Goal: Transaction & Acquisition: Purchase product/service

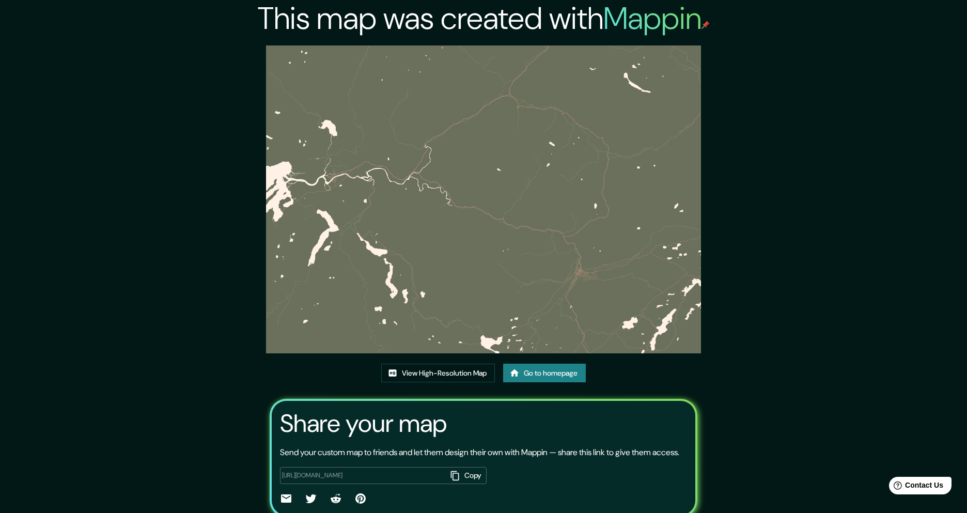
scroll to position [3, 0]
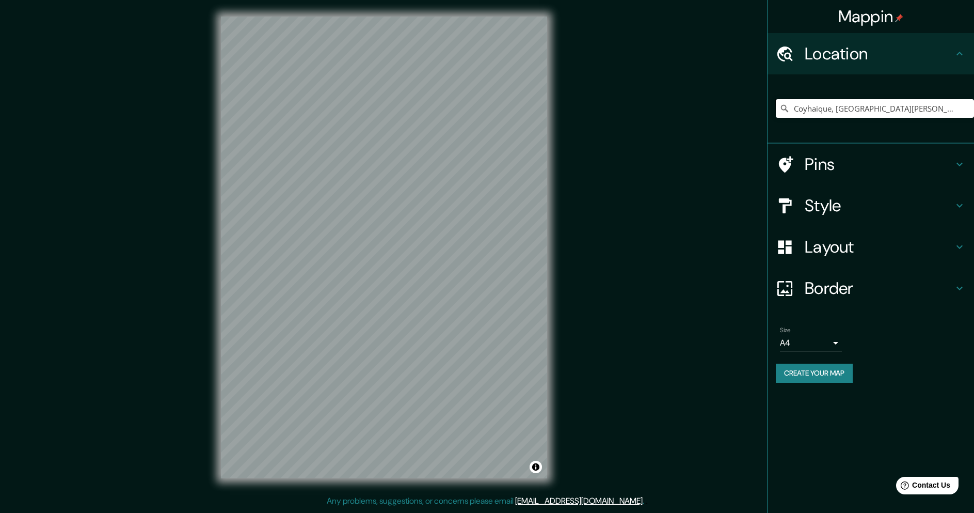
click at [833, 109] on input "Coyhaique, Región de Aysén del General Carlos Ibáñez del Campo, Chile" at bounding box center [875, 108] width 198 height 19
drag, startPoint x: 832, startPoint y: 109, endPoint x: 962, endPoint y: 120, distance: 130.6
click at [962, 120] on div "Coyhaique, Región de Aysén del General Carlos Ibáñez del Campo, Chile" at bounding box center [875, 109] width 198 height 52
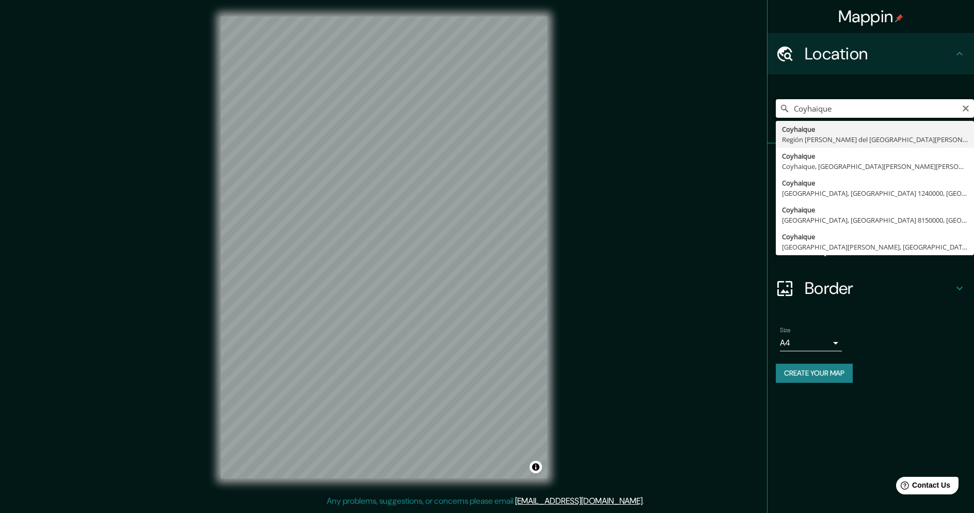
type input "Coyhaique, Región de Aysén del General Carlos Ibáñez del Campo, Chile"
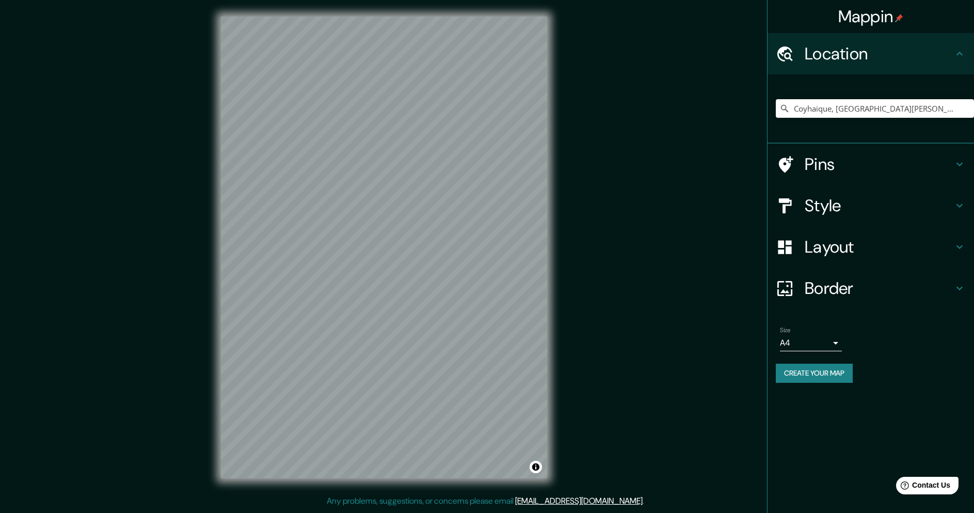
click at [823, 209] on h4 "Style" at bounding box center [879, 205] width 149 height 21
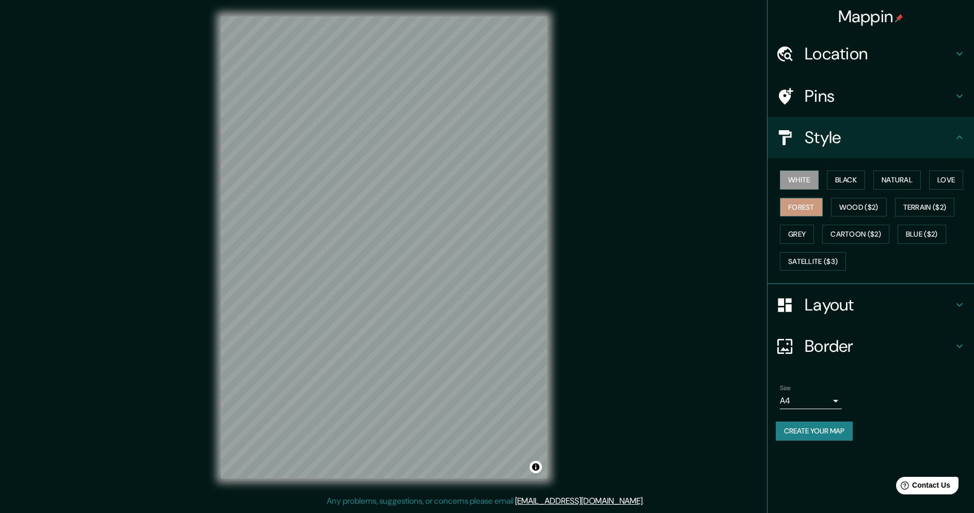
click at [811, 209] on button "Forest" at bounding box center [801, 207] width 43 height 19
click at [830, 305] on h4 "Layout" at bounding box center [879, 304] width 149 height 21
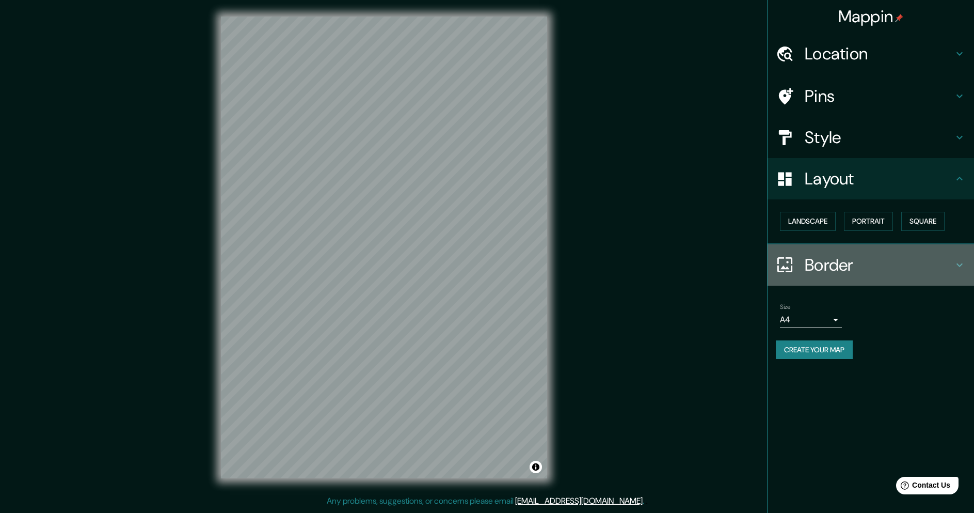
click at [822, 264] on h4 "Border" at bounding box center [879, 265] width 149 height 21
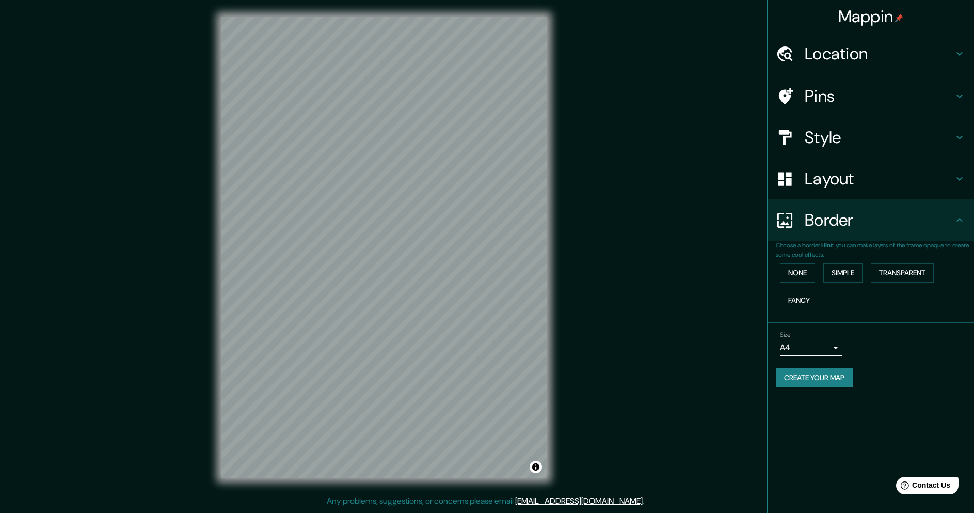
click at [824, 230] on h4 "Border" at bounding box center [879, 220] width 149 height 21
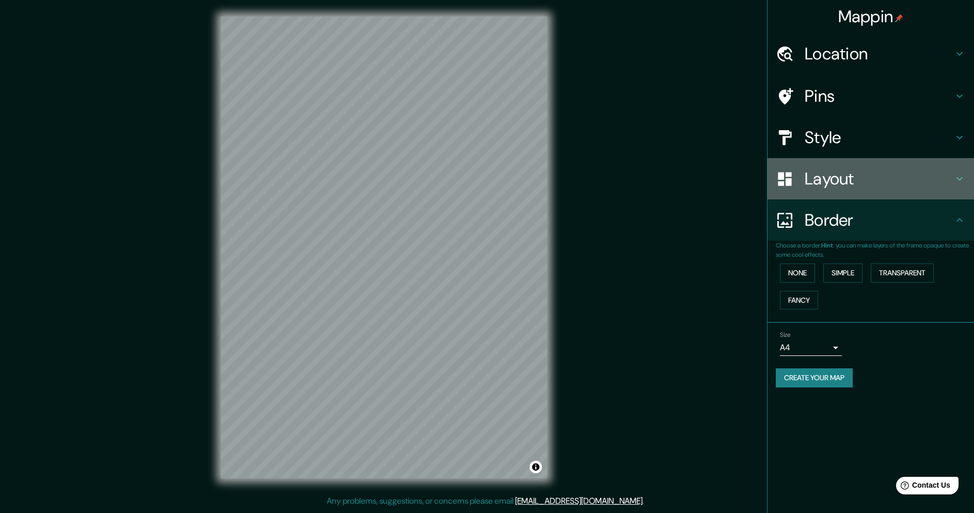
click at [823, 176] on h4 "Layout" at bounding box center [879, 178] width 149 height 21
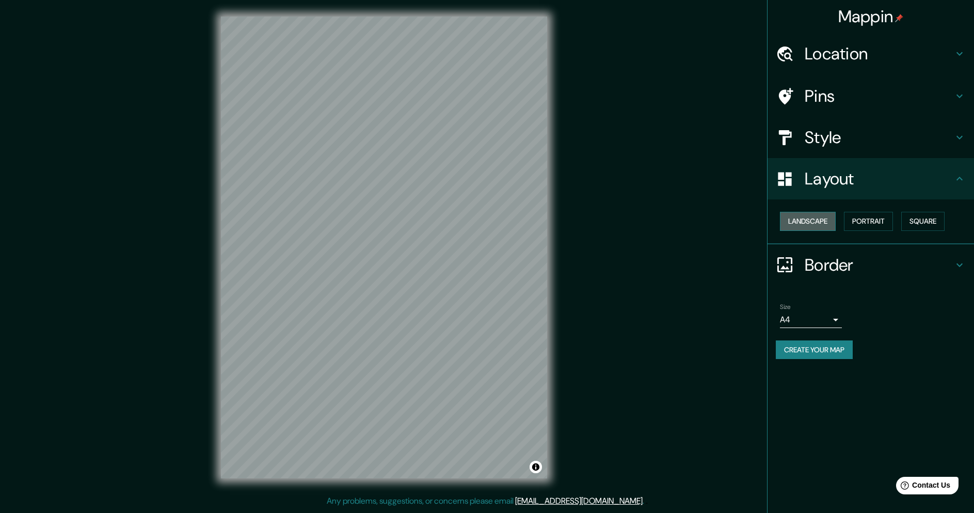
click at [808, 225] on button "Landscape" at bounding box center [808, 221] width 56 height 19
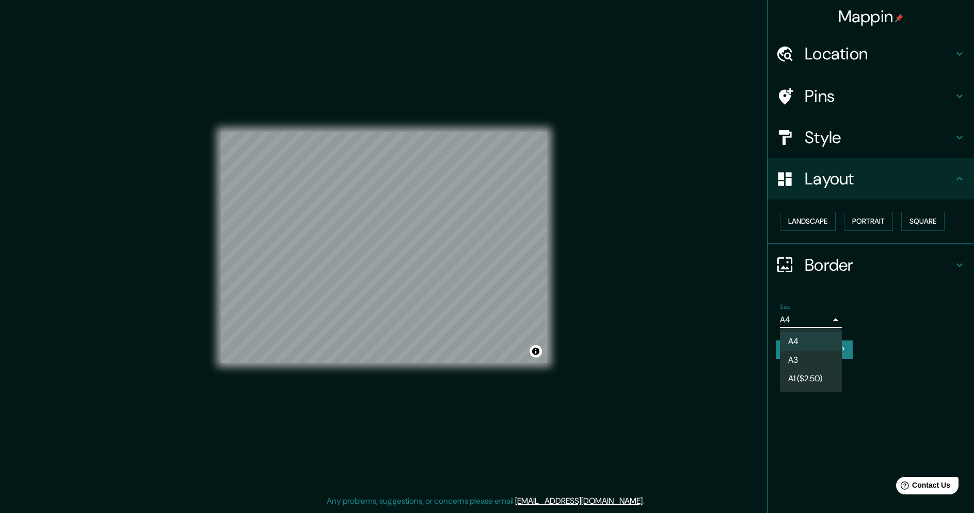
click at [797, 318] on body "Mappin Location Coyhaique, Región de Aysén del General Carlos Ibáñez del Campo,…" at bounding box center [487, 256] width 974 height 513
click at [797, 359] on li "A3" at bounding box center [811, 360] width 62 height 19
click at [810, 352] on button "Create your map" at bounding box center [814, 349] width 77 height 19
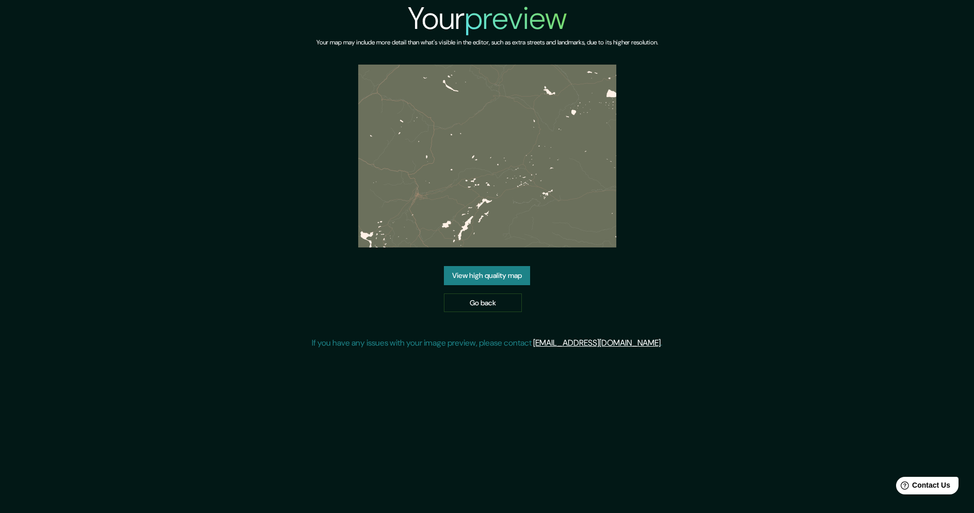
click at [482, 278] on link "View high quality map" at bounding box center [487, 275] width 86 height 19
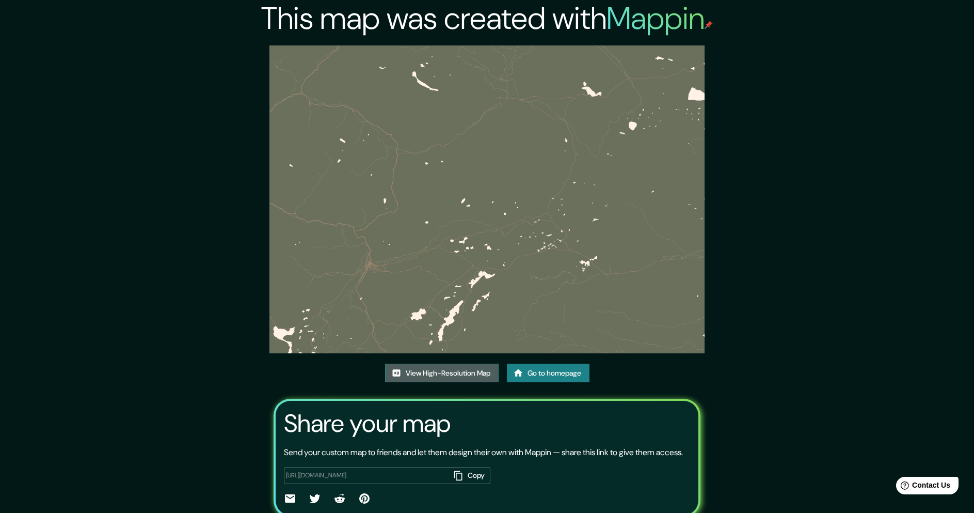
click at [435, 364] on link "View High-Resolution Map" at bounding box center [442, 373] width 114 height 19
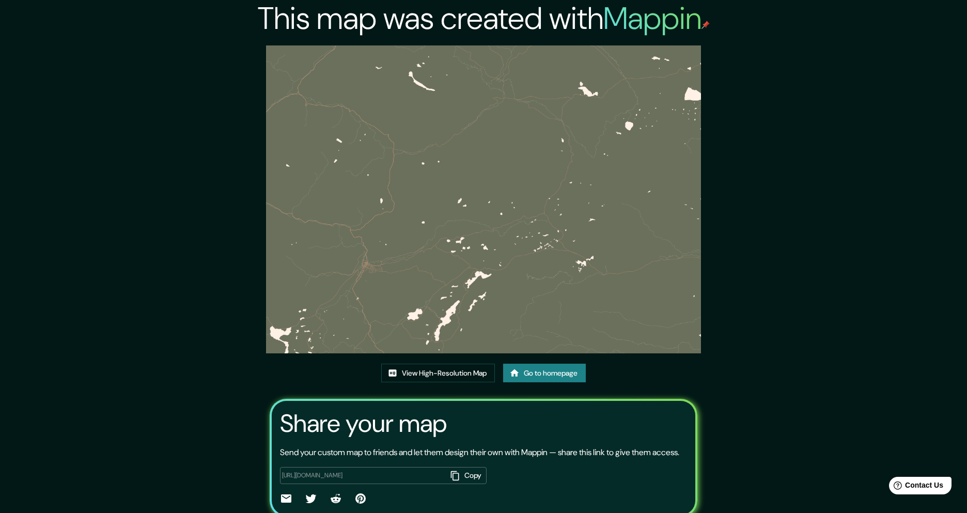
click at [807, 131] on div "This map was created with Mappin View High-Resolution Map Go to homepage Share …" at bounding box center [483, 277] width 967 height 554
